Goal: Communication & Community: Answer question/provide support

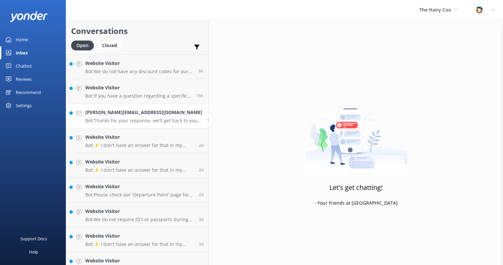
click at [124, 112] on h4 "[PERSON_NAME][EMAIL_ADDRESS][DOMAIN_NAME]" at bounding box center [143, 112] width 117 height 7
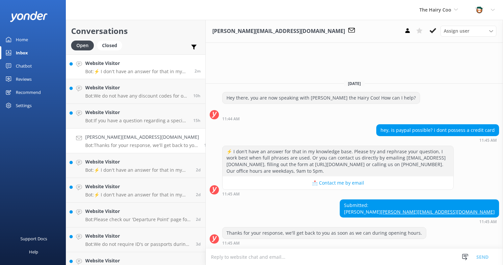
click at [134, 75] on link "Website Visitor Bot: ⚡ I don't have an answer for that in my knowledge base. Pl…" at bounding box center [135, 66] width 139 height 25
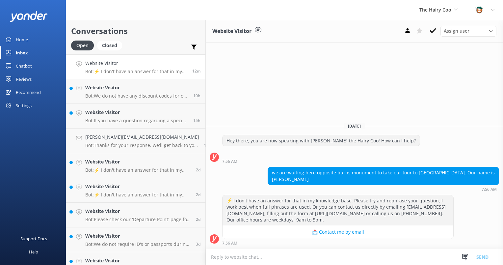
click at [110, 67] on h4 "Website Visitor" at bounding box center [136, 63] width 102 height 7
drag, startPoint x: 329, startPoint y: 179, endPoint x: 474, endPoint y: 171, distance: 144.8
click at [474, 171] on div "[DATE] Hey there, you are now speaking with [PERSON_NAME] the Hairy Coo! How ca…" at bounding box center [354, 182] width 297 height 131
drag, startPoint x: 474, startPoint y: 171, endPoint x: 463, endPoint y: 180, distance: 13.6
click at [463, 180] on div "we are waiting here opposite burns monument to take our tour to [GEOGRAPHIC_DAT…" at bounding box center [383, 175] width 231 height 17
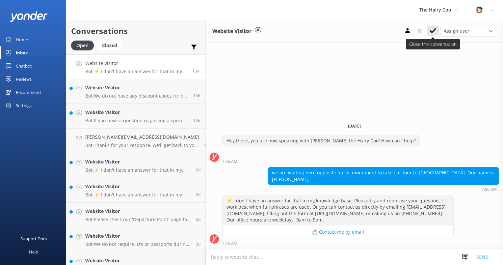
click at [432, 31] on icon at bounding box center [433, 30] width 7 height 7
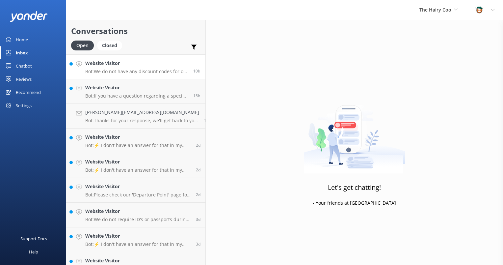
click at [120, 68] on div "Website Visitor Bot: We do not have any discount codes for our multi-day tours.…" at bounding box center [136, 67] width 103 height 14
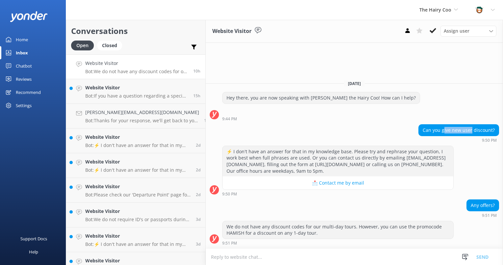
drag, startPoint x: 445, startPoint y: 130, endPoint x: 473, endPoint y: 129, distance: 27.7
click at [473, 129] on div "Can you give new user discount?" at bounding box center [459, 130] width 80 height 11
click at [454, 129] on div "Can you give new user discount?" at bounding box center [459, 130] width 80 height 11
click at [433, 31] on use at bounding box center [433, 30] width 7 height 5
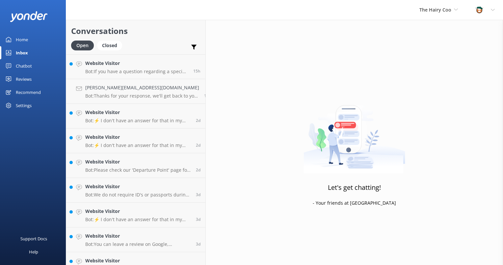
click at [130, 69] on p "Bot: If you have a question regarding a specific tour, please feel free to reac…" at bounding box center [136, 72] width 103 height 6
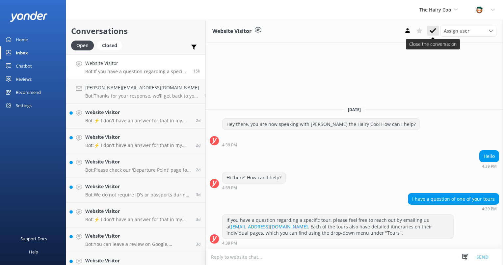
click at [434, 32] on icon at bounding box center [433, 30] width 7 height 7
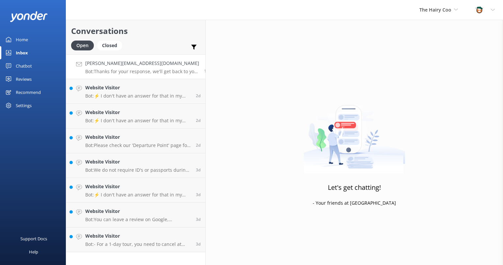
click at [119, 69] on p "Bot: Thanks for your response, we'll get back to you as soon as we can during o…" at bounding box center [142, 72] width 114 height 6
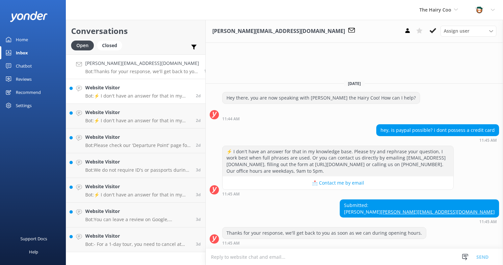
click at [86, 96] on p "Bot: ⚡ I don't have an answer for that in my knowledge base. Please try and rep…" at bounding box center [138, 96] width 106 height 6
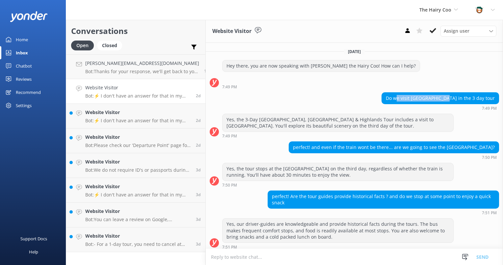
drag, startPoint x: 423, startPoint y: 99, endPoint x: 466, endPoint y: 99, distance: 42.8
click at [466, 99] on div "Do we visit [GEOGRAPHIC_DATA] in the 3 day tour" at bounding box center [440, 98] width 117 height 11
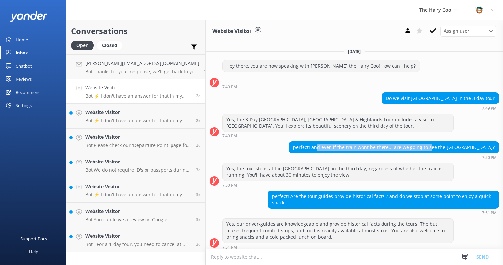
drag, startPoint x: 349, startPoint y: 145, endPoint x: 432, endPoint y: 144, distance: 83.0
click at [432, 144] on div "perfect! and even if the train wont be there... are we going to see the [GEOGRA…" at bounding box center [394, 147] width 210 height 11
click at [401, 147] on div "perfect! and even if the train wont be there... are we going to see the [GEOGRA…" at bounding box center [394, 147] width 210 height 11
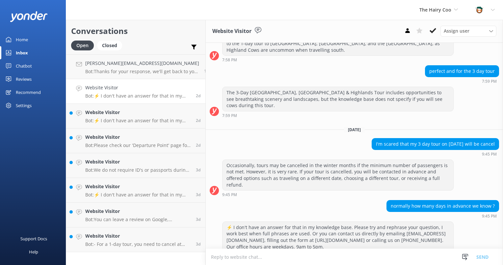
scroll to position [394, 0]
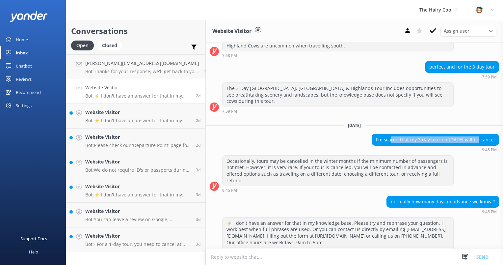
drag, startPoint x: 376, startPoint y: 125, endPoint x: 465, endPoint y: 121, distance: 89.7
click at [465, 134] on div "I'm scared that my 3 day tour on [DATE] will be cancel" at bounding box center [435, 139] width 127 height 11
click at [425, 134] on div "I'm scared that my 3 day tour on [DATE] will be cancel" at bounding box center [435, 139] width 127 height 11
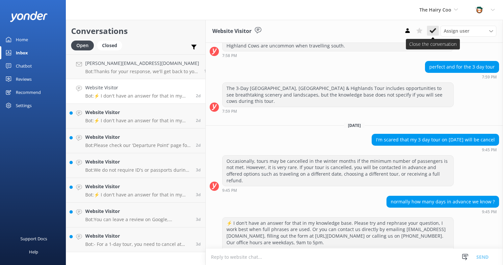
click at [433, 30] on icon at bounding box center [433, 30] width 7 height 7
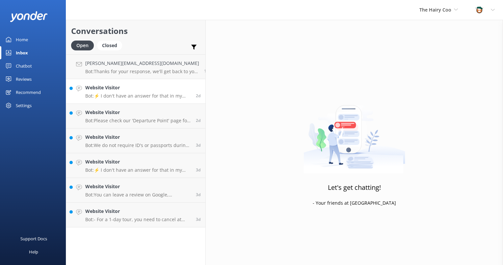
click at [150, 93] on p "Bot: ⚡ I don't have an answer for that in my knowledge base. Please try and rep…" at bounding box center [138, 96] width 106 height 6
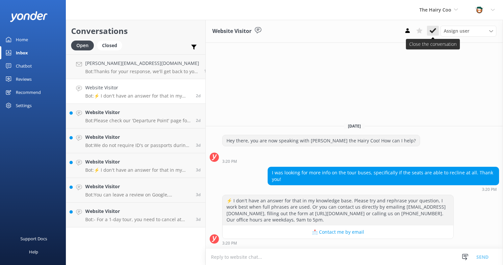
click at [435, 29] on use at bounding box center [433, 30] width 7 height 5
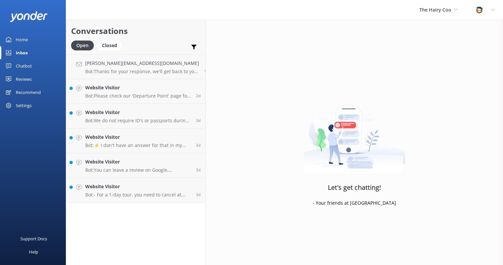
click at [132, 95] on p "Bot: Please check our 'Departure Point' page for the departure point at [URL][D…" at bounding box center [138, 96] width 106 height 6
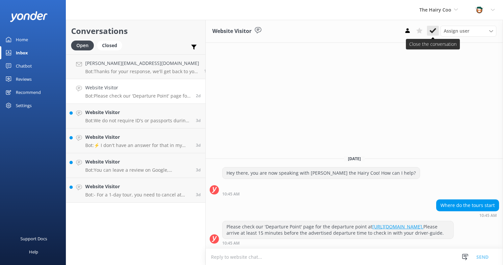
click at [435, 30] on use at bounding box center [433, 30] width 7 height 5
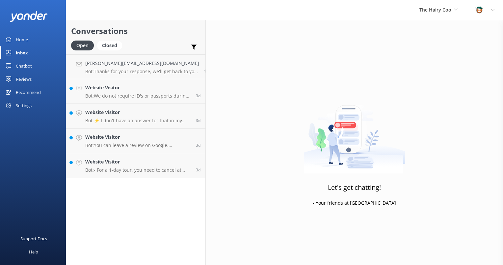
click at [130, 95] on p "Bot: We do not require ID's or passports during check-in, unless you are travel…" at bounding box center [138, 96] width 106 height 6
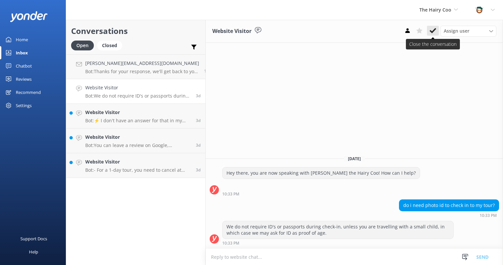
click at [435, 32] on icon at bounding box center [433, 30] width 7 height 7
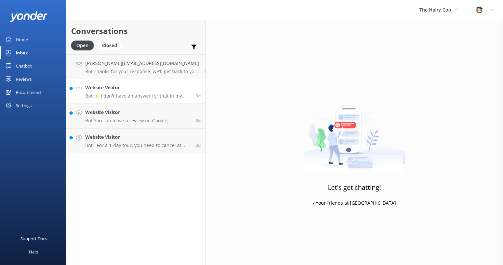
click at [126, 94] on p "Bot: ⚡ I don't have an answer for that in my knowledge base. Please try and rep…" at bounding box center [138, 96] width 106 height 6
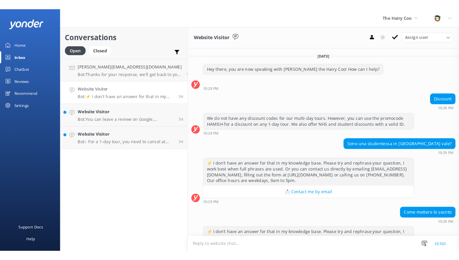
scroll to position [165, 0]
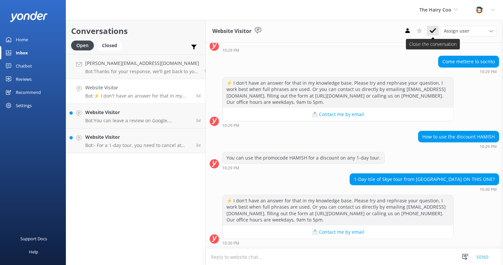
click at [433, 32] on use at bounding box center [433, 30] width 7 height 5
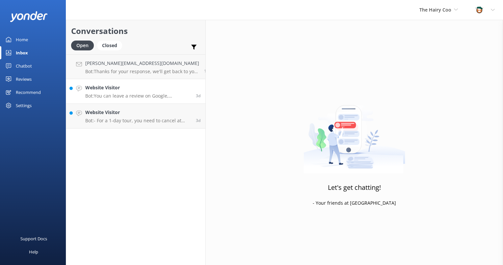
click at [121, 94] on p "Bot: You can leave a review on Google, TripAdvisor, GetYourGuide, and Facebook." at bounding box center [138, 96] width 106 height 6
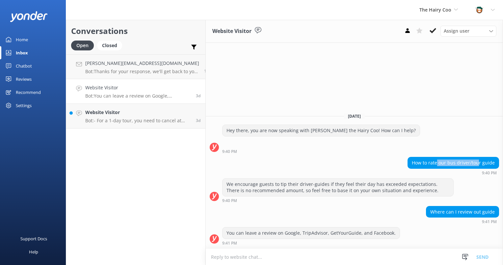
drag, startPoint x: 440, startPoint y: 161, endPoint x: 480, endPoint y: 163, distance: 39.9
click at [480, 163] on div "How to rate our bus driver/tour guide" at bounding box center [453, 162] width 91 height 11
click at [432, 30] on icon at bounding box center [433, 30] width 7 height 7
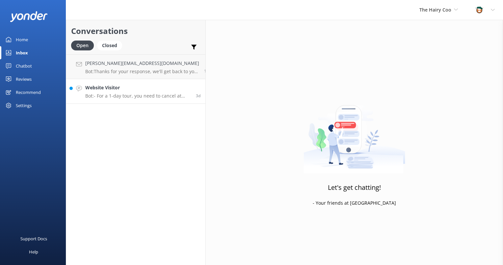
click at [125, 93] on div "Website Visitor Bot: - For a 1-day tour, you need to cancel at least 24 hours i…" at bounding box center [138, 91] width 106 height 14
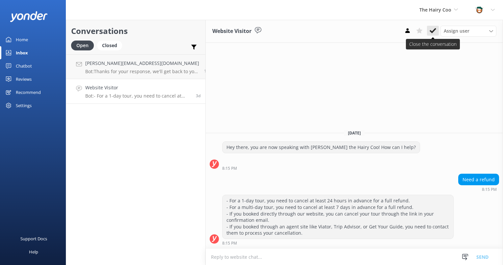
click at [433, 28] on icon at bounding box center [433, 30] width 7 height 7
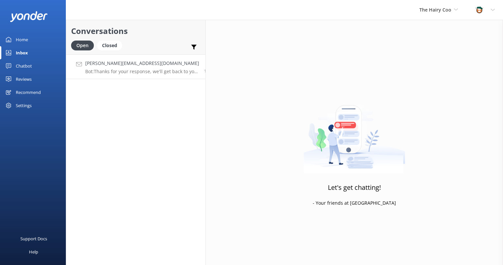
click at [127, 67] on div "[PERSON_NAME][EMAIL_ADDRESS][DOMAIN_NAME] Bot: Thanks for your response, we'll …" at bounding box center [142, 67] width 114 height 14
